Goal: Information Seeking & Learning: Learn about a topic

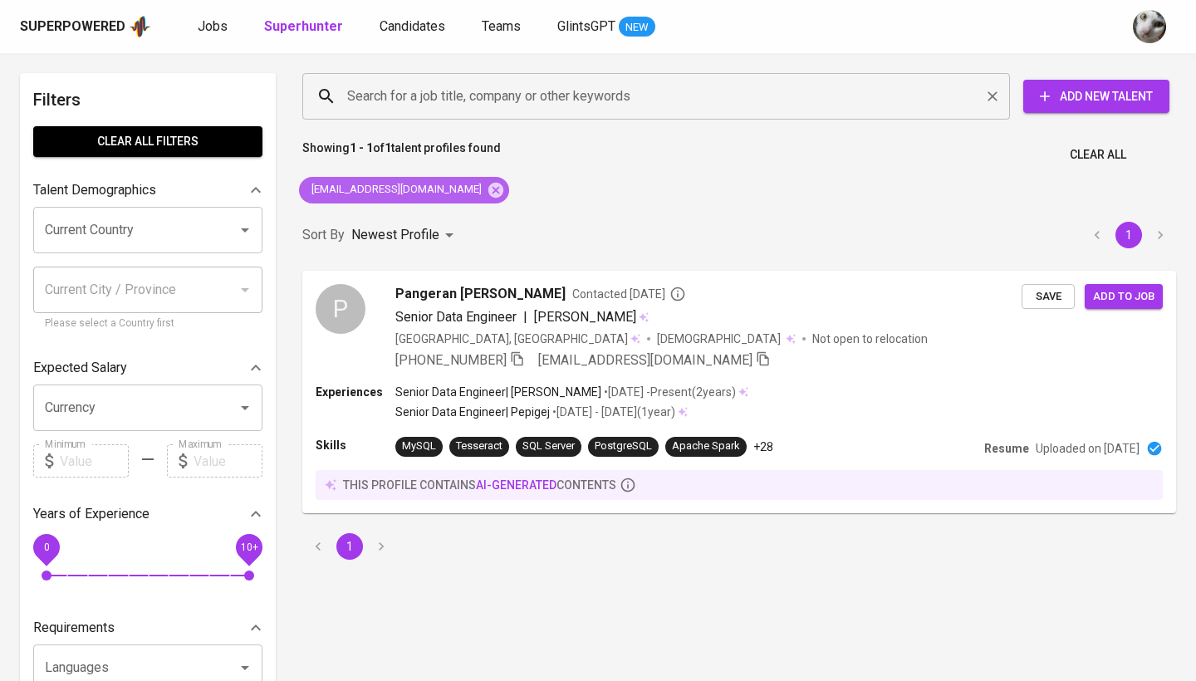
drag, startPoint x: 0, startPoint y: 0, endPoint x: 464, endPoint y: 95, distance: 473.2
click at [489, 184] on icon at bounding box center [496, 189] width 15 height 15
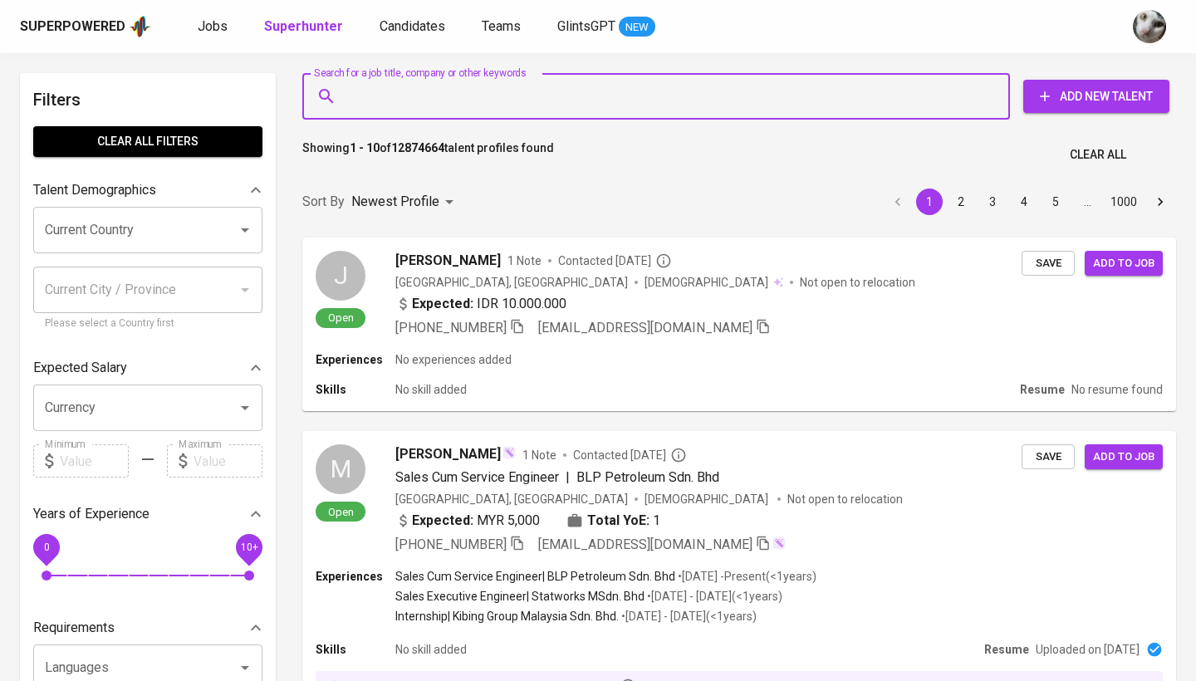
click at [464, 96] on input "Search for a job title, company or other keywords" at bounding box center [660, 97] width 635 height 32
paste input "[EMAIL_ADDRESS][DOMAIN_NAME]"
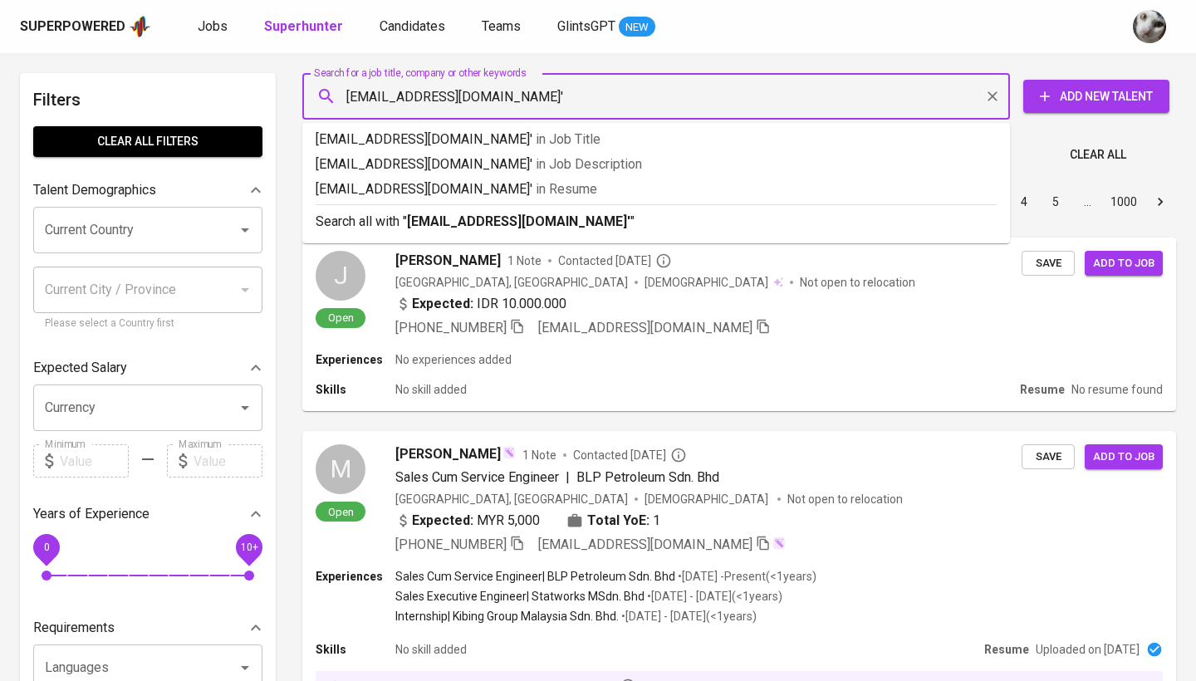
type input "[EMAIL_ADDRESS][DOMAIN_NAME]"
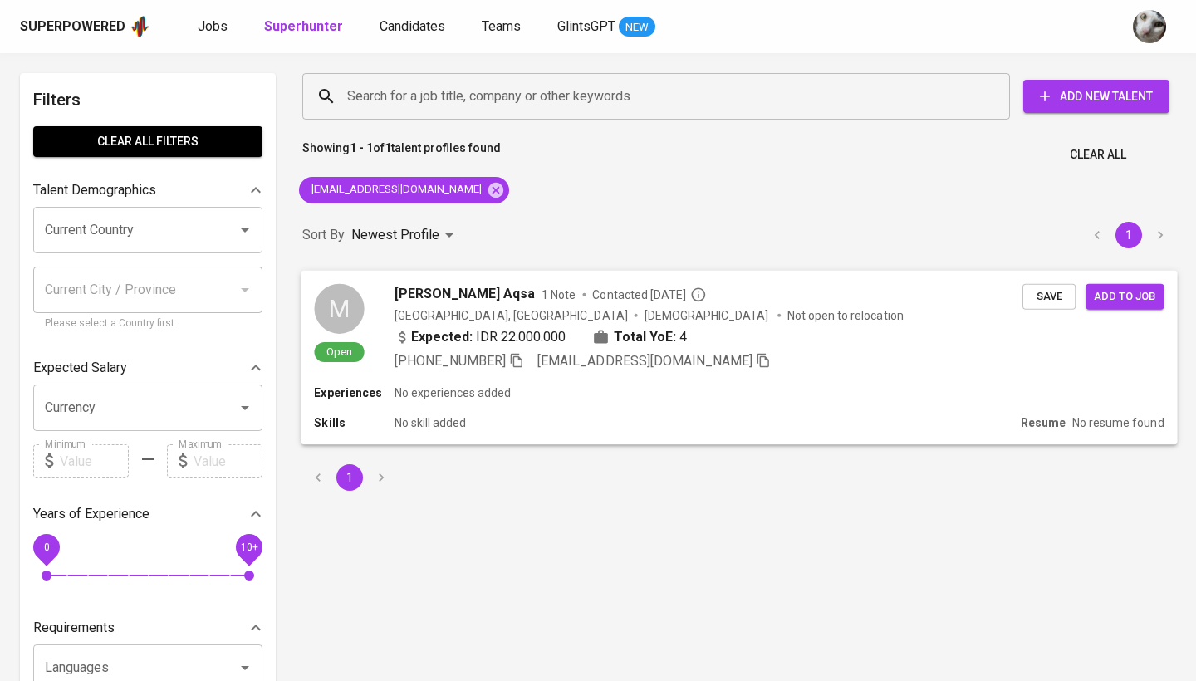
click at [696, 394] on div "Experiences No experiences added" at bounding box center [739, 393] width 850 height 17
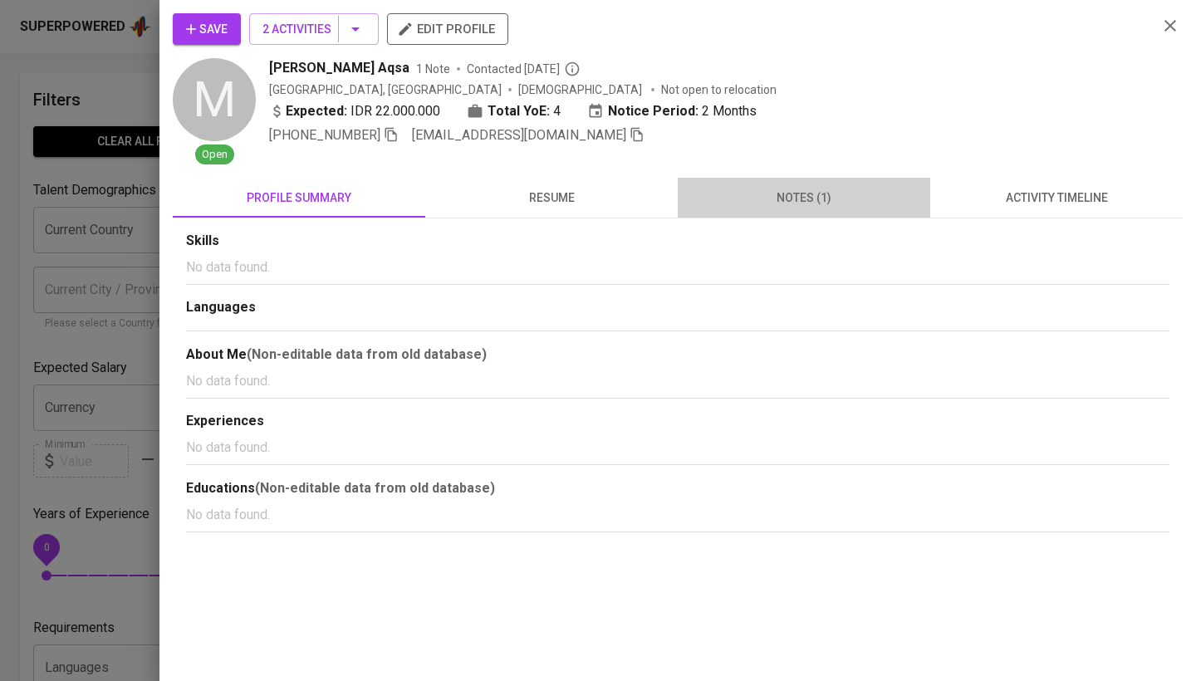
click at [813, 206] on span "notes (1)" at bounding box center [804, 198] width 233 height 21
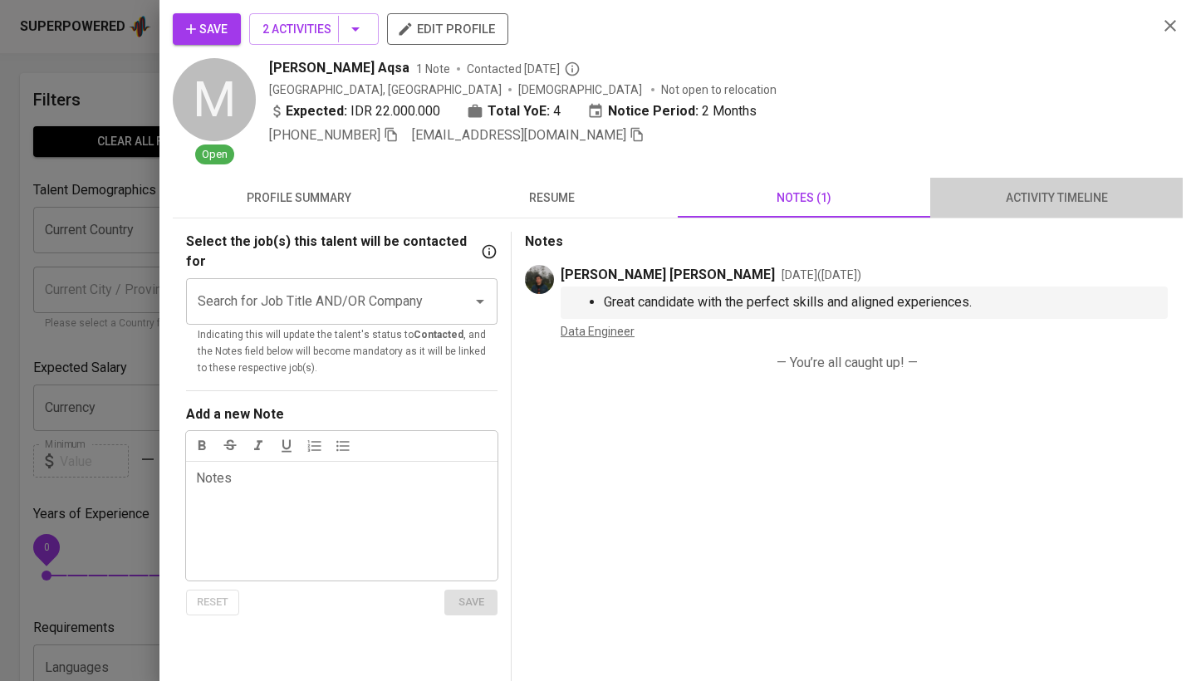
click at [975, 204] on span "activity timeline" at bounding box center [1056, 198] width 233 height 21
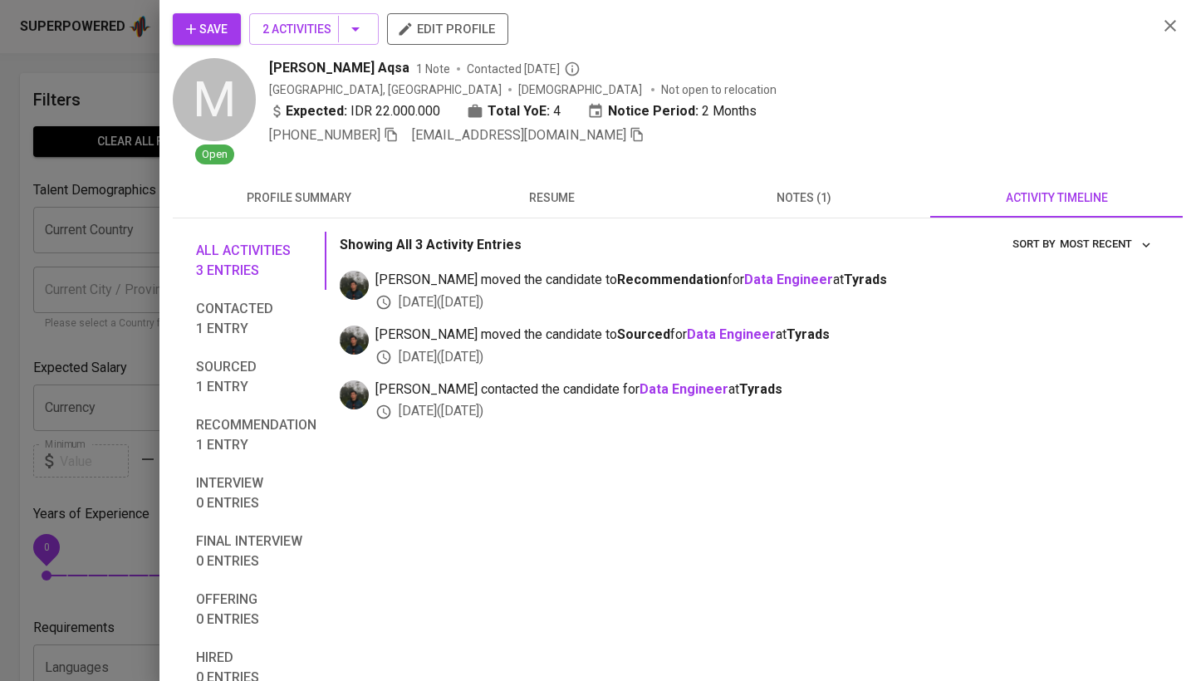
click at [820, 191] on span "notes (1)" at bounding box center [804, 198] width 233 height 21
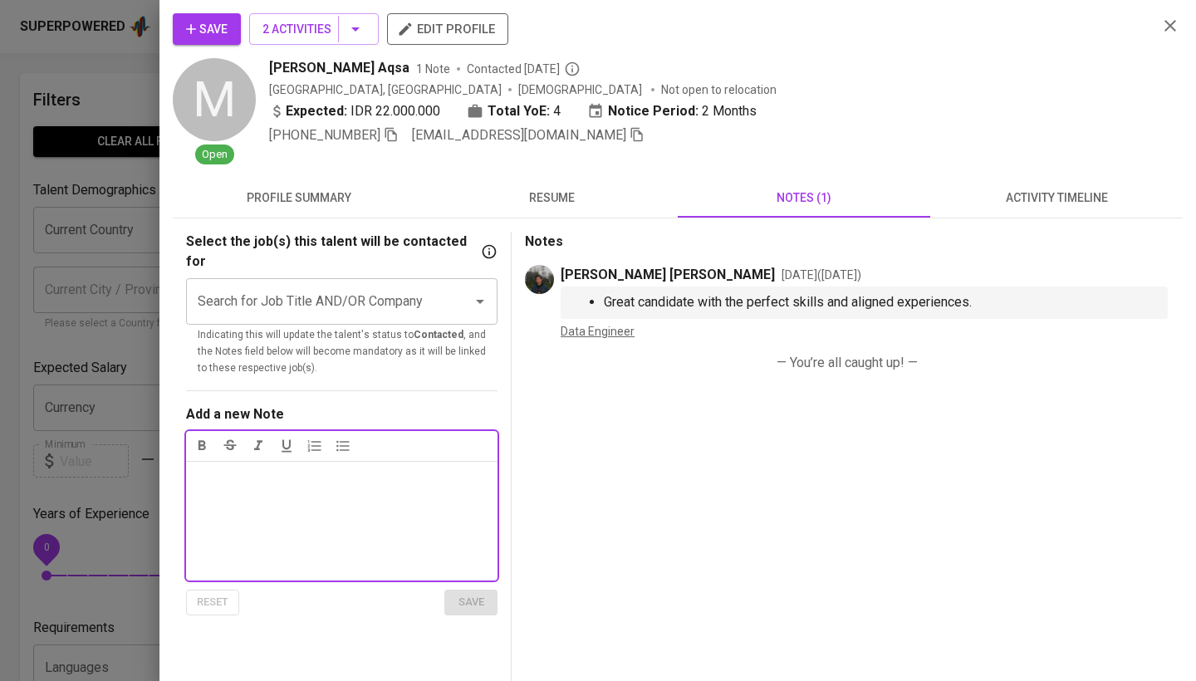
click at [214, 21] on span "Save" at bounding box center [207, 29] width 42 height 21
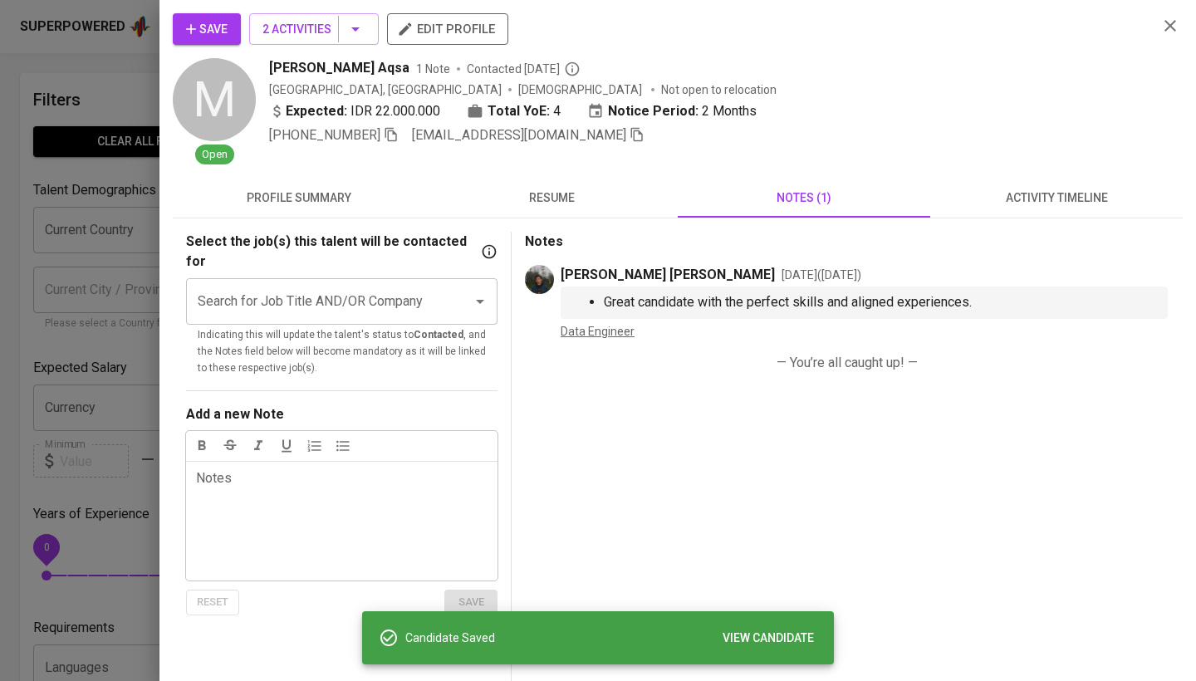
click at [368, 209] on button "profile summary" at bounding box center [299, 198] width 253 height 40
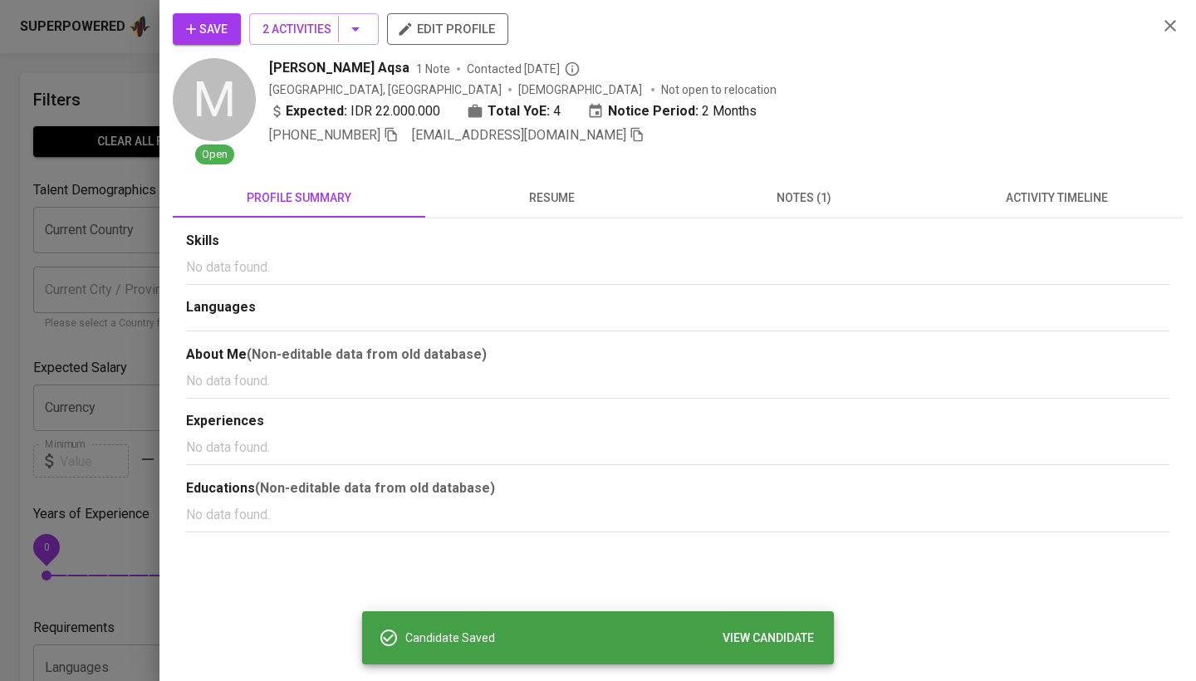
click at [522, 192] on span "resume" at bounding box center [551, 198] width 233 height 21
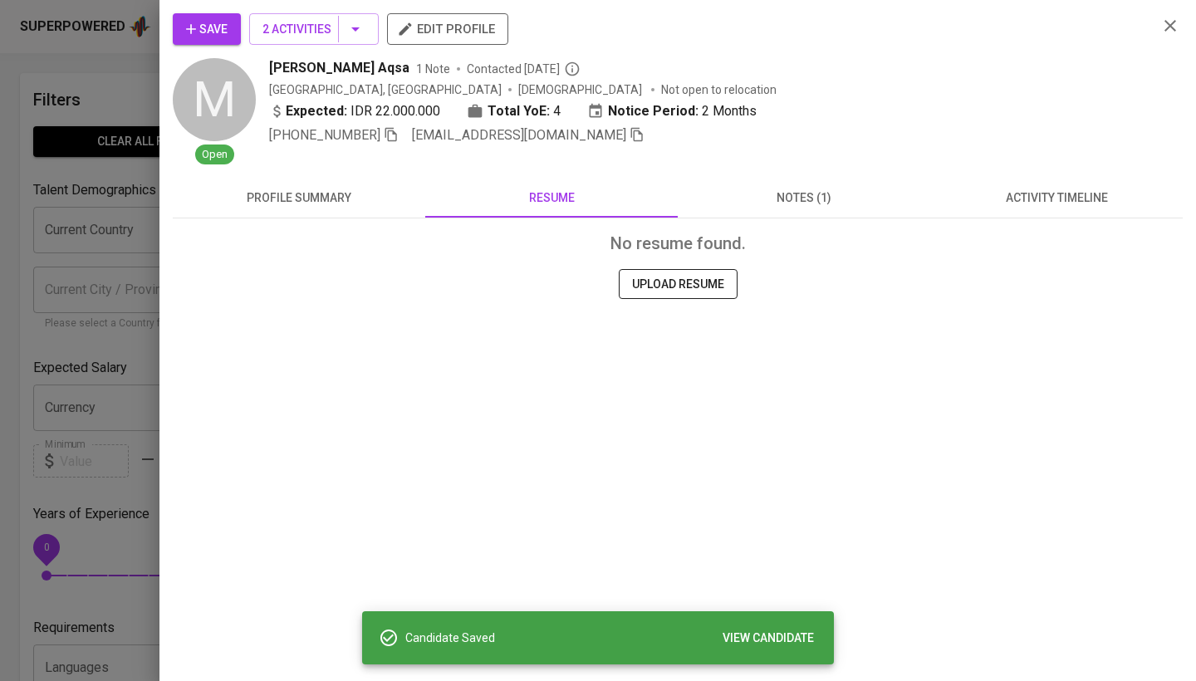
click at [410, 1] on div "Save 2 Activities edit profile M Open [PERSON_NAME] Aqsa 1 Note Contacted [DATE…" at bounding box center [678, 340] width 1037 height 681
